Goal: Task Accomplishment & Management: Use online tool/utility

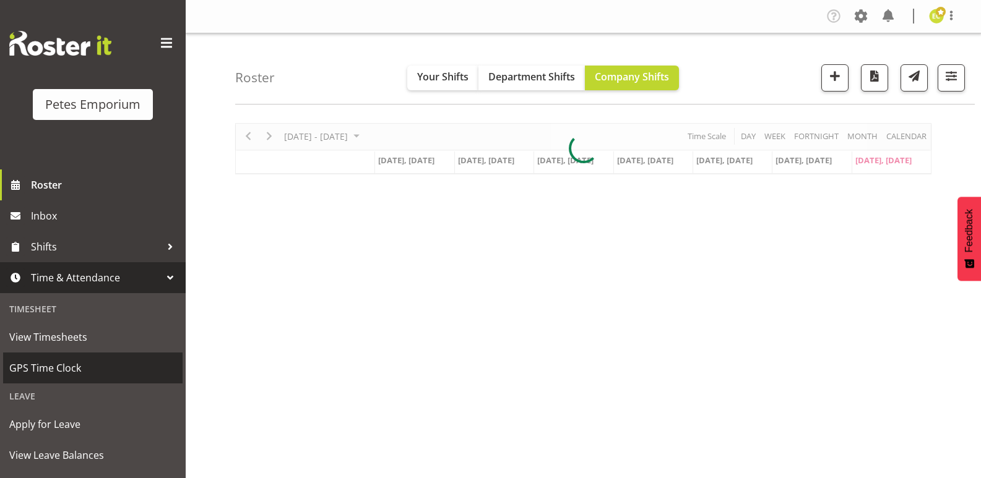
click at [30, 360] on span "GPS Time Clock" at bounding box center [92, 368] width 167 height 19
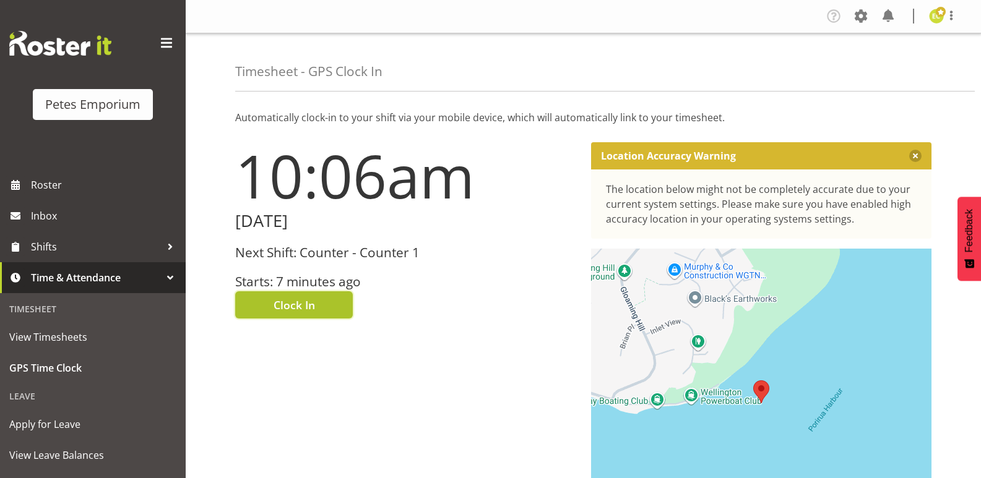
click at [283, 293] on button "Clock In" at bounding box center [294, 305] width 118 height 27
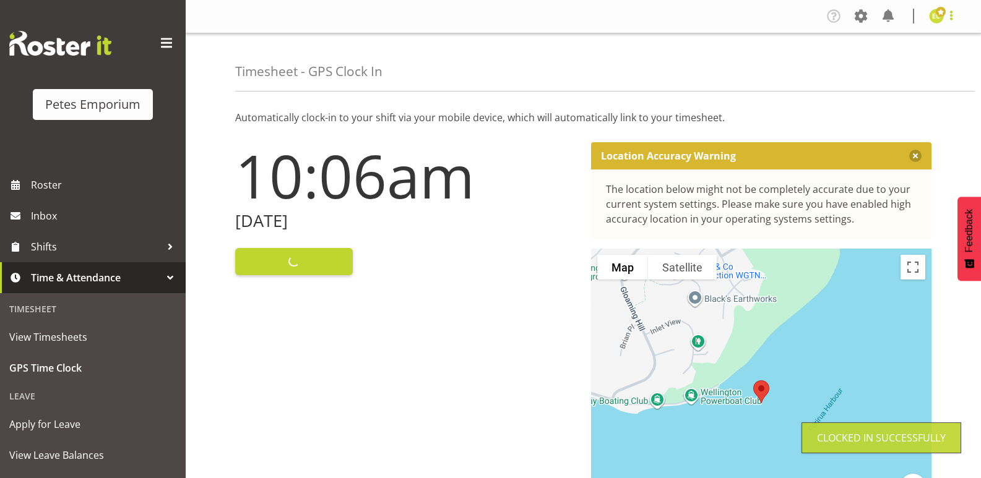
click at [956, 12] on span at bounding box center [951, 15] width 15 height 15
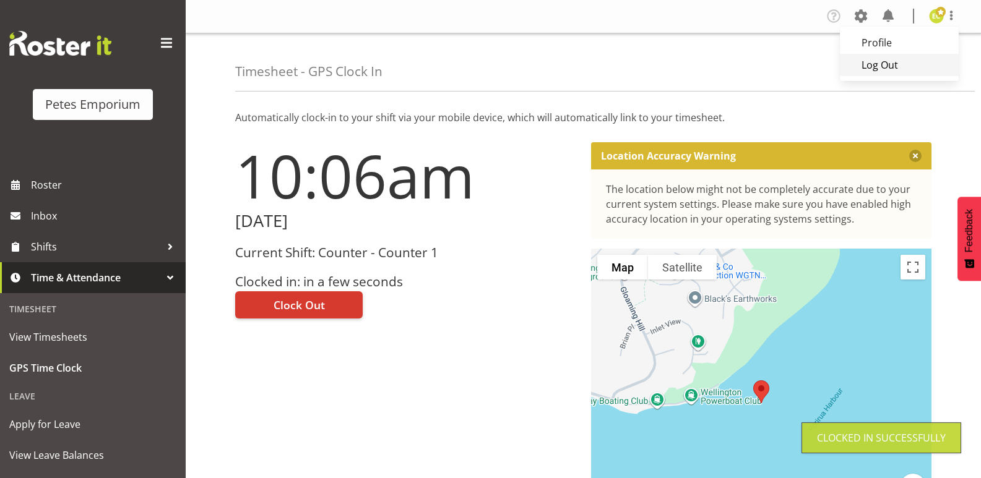
click at [888, 63] on link "Log Out" at bounding box center [899, 65] width 119 height 22
